Goal: Task Accomplishment & Management: Manage account settings

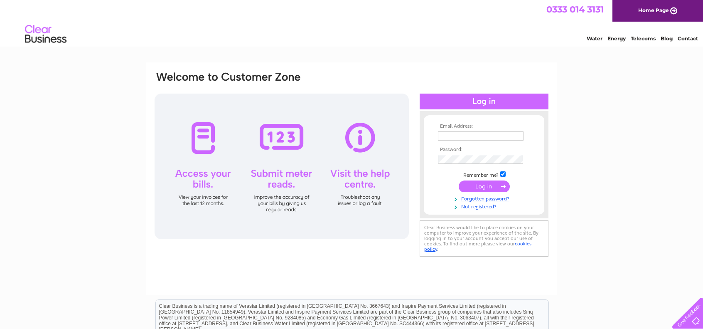
type input "rawcliffesofchorley@gmail.com"
click at [489, 188] on input "submit" at bounding box center [484, 186] width 51 height 12
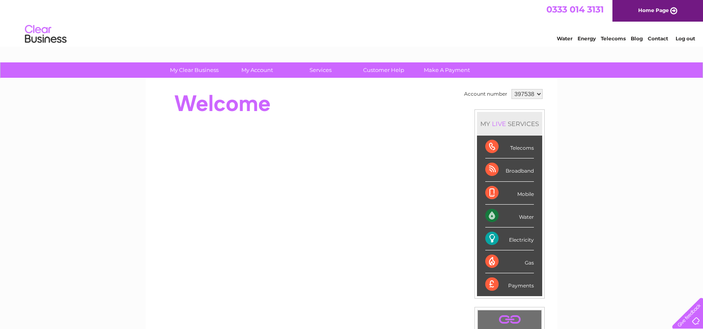
click at [518, 237] on div "Electricity" at bounding box center [509, 238] width 49 height 23
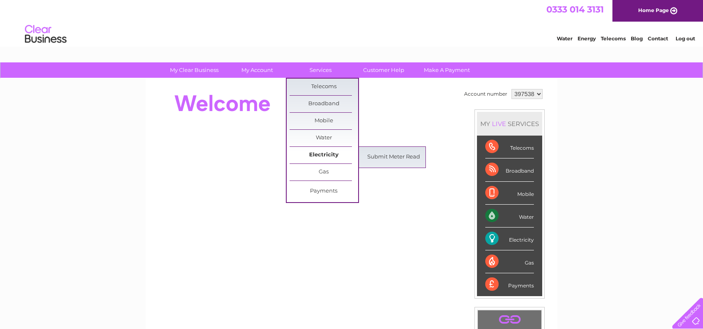
click at [333, 156] on link "Electricity" at bounding box center [324, 155] width 69 height 17
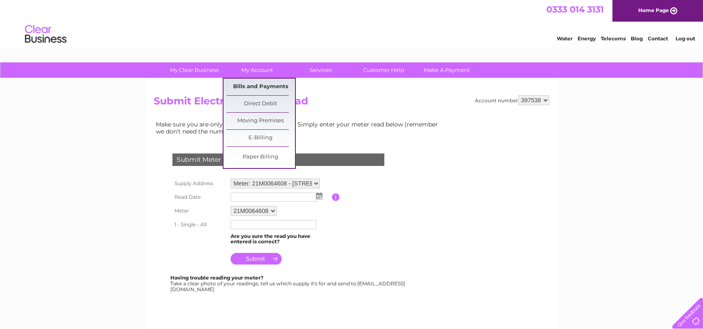
click at [263, 85] on link "Bills and Payments" at bounding box center [260, 87] width 69 height 17
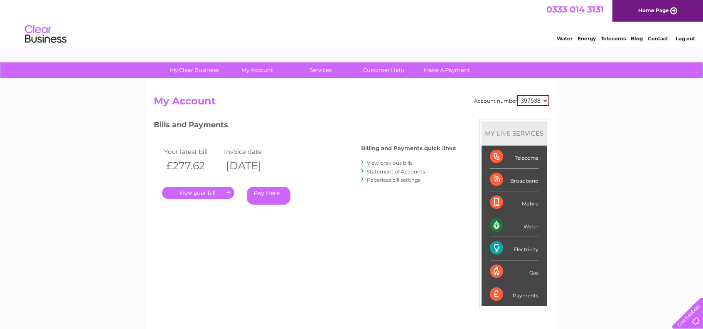
click at [195, 189] on link "." at bounding box center [198, 193] width 72 height 12
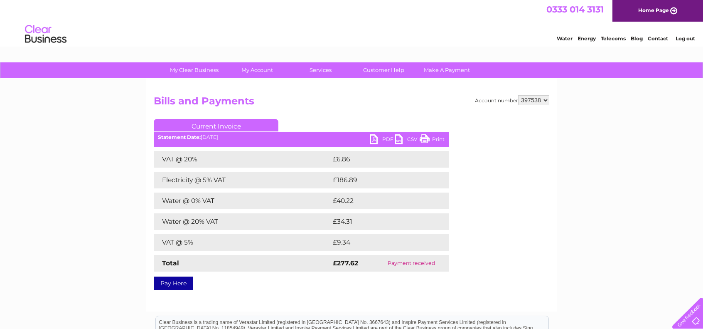
click at [384, 139] on link "PDF" at bounding box center [382, 140] width 25 height 12
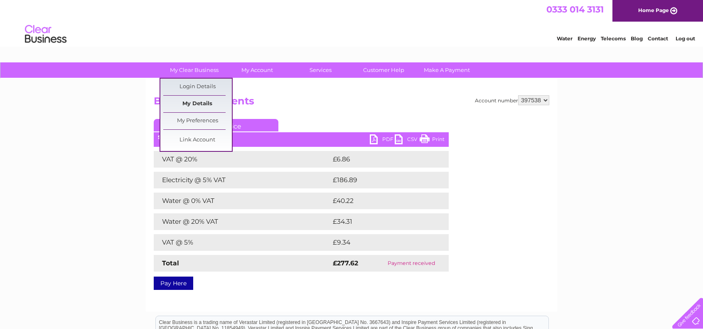
click at [206, 100] on link "My Details" at bounding box center [197, 104] width 69 height 17
click at [206, 101] on link "My Details" at bounding box center [197, 104] width 69 height 17
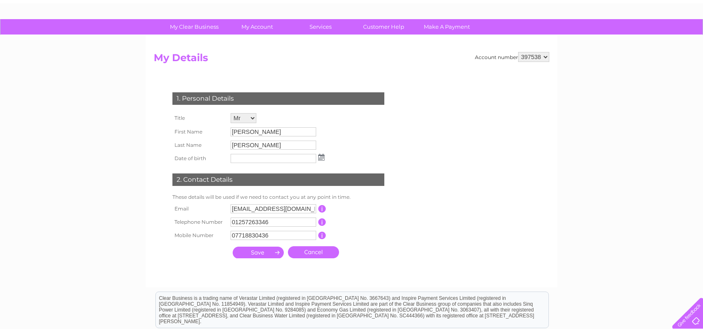
scroll to position [83, 0]
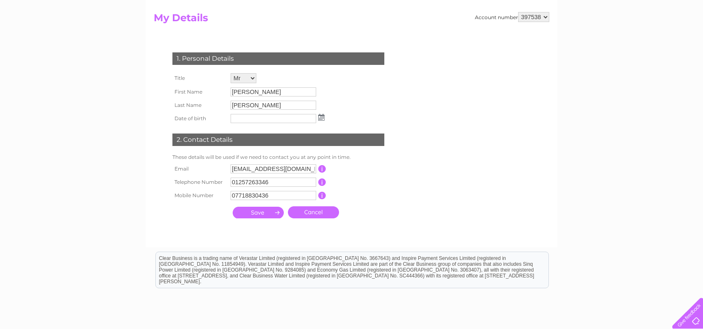
click at [320, 118] on img at bounding box center [321, 117] width 6 height 7
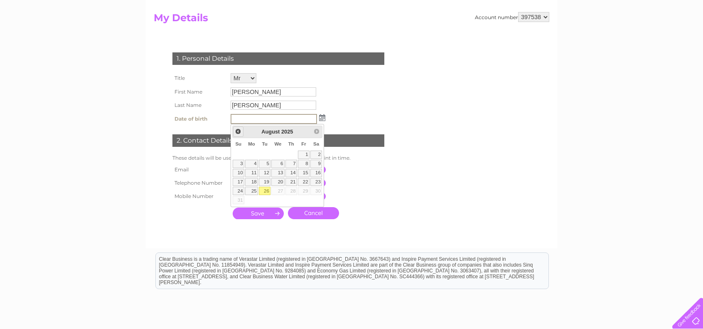
click at [238, 130] on span "Prev" at bounding box center [238, 131] width 7 height 7
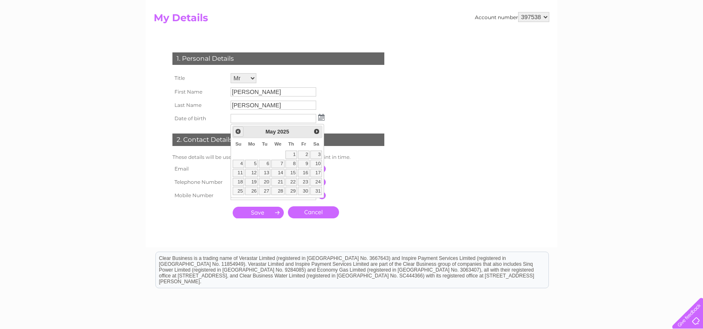
click at [238, 130] on span "Prev" at bounding box center [238, 131] width 7 height 7
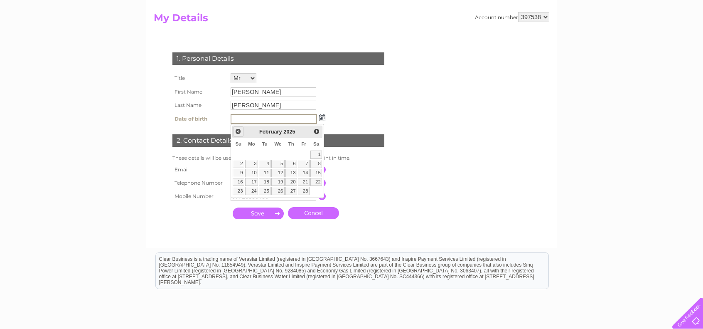
click at [238, 130] on span "Prev" at bounding box center [238, 131] width 7 height 7
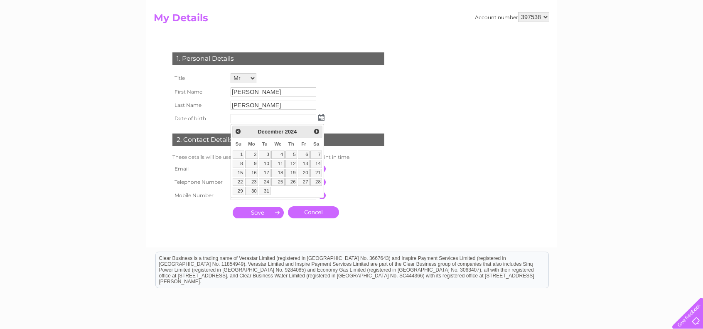
click at [290, 131] on span "2024" at bounding box center [291, 131] width 12 height 6
click at [243, 117] on input "text" at bounding box center [274, 119] width 86 height 10
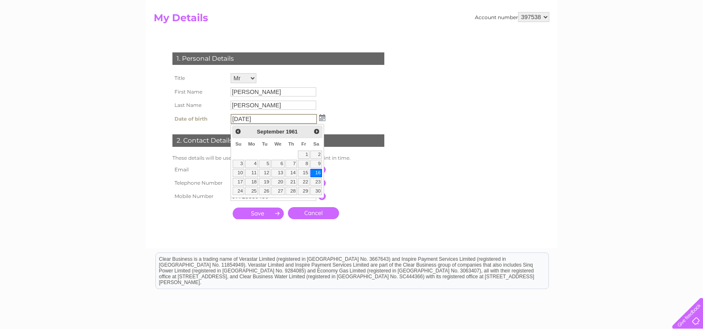
type input "16/09/1961"
click at [317, 170] on link "16" at bounding box center [316, 173] width 12 height 8
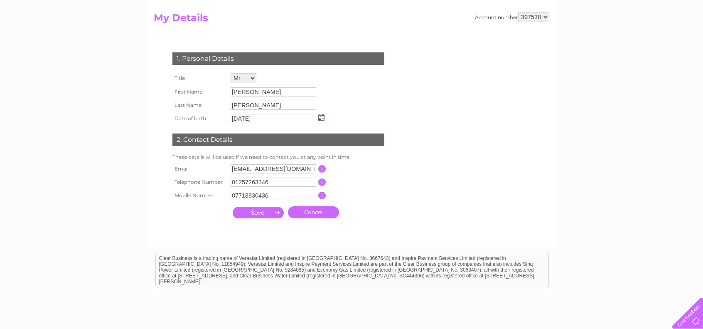
click at [54, 218] on div "My Clear Business Login Details My Details My Preferences Link Account My Accou…" at bounding box center [351, 184] width 703 height 410
click at [260, 213] on input "submit" at bounding box center [258, 212] width 51 height 12
click at [260, 214] on input "submit" at bounding box center [258, 212] width 51 height 12
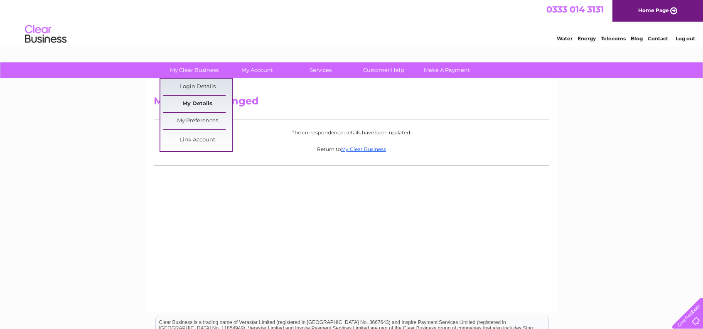
click at [199, 103] on link "My Details" at bounding box center [197, 104] width 69 height 17
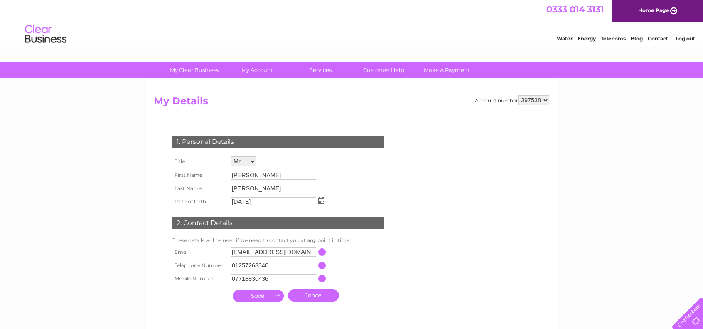
click at [588, 39] on link "Energy" at bounding box center [587, 38] width 18 height 6
click at [390, 72] on link "Customer Help" at bounding box center [383, 69] width 69 height 15
